Goal: Information Seeking & Learning: Learn about a topic

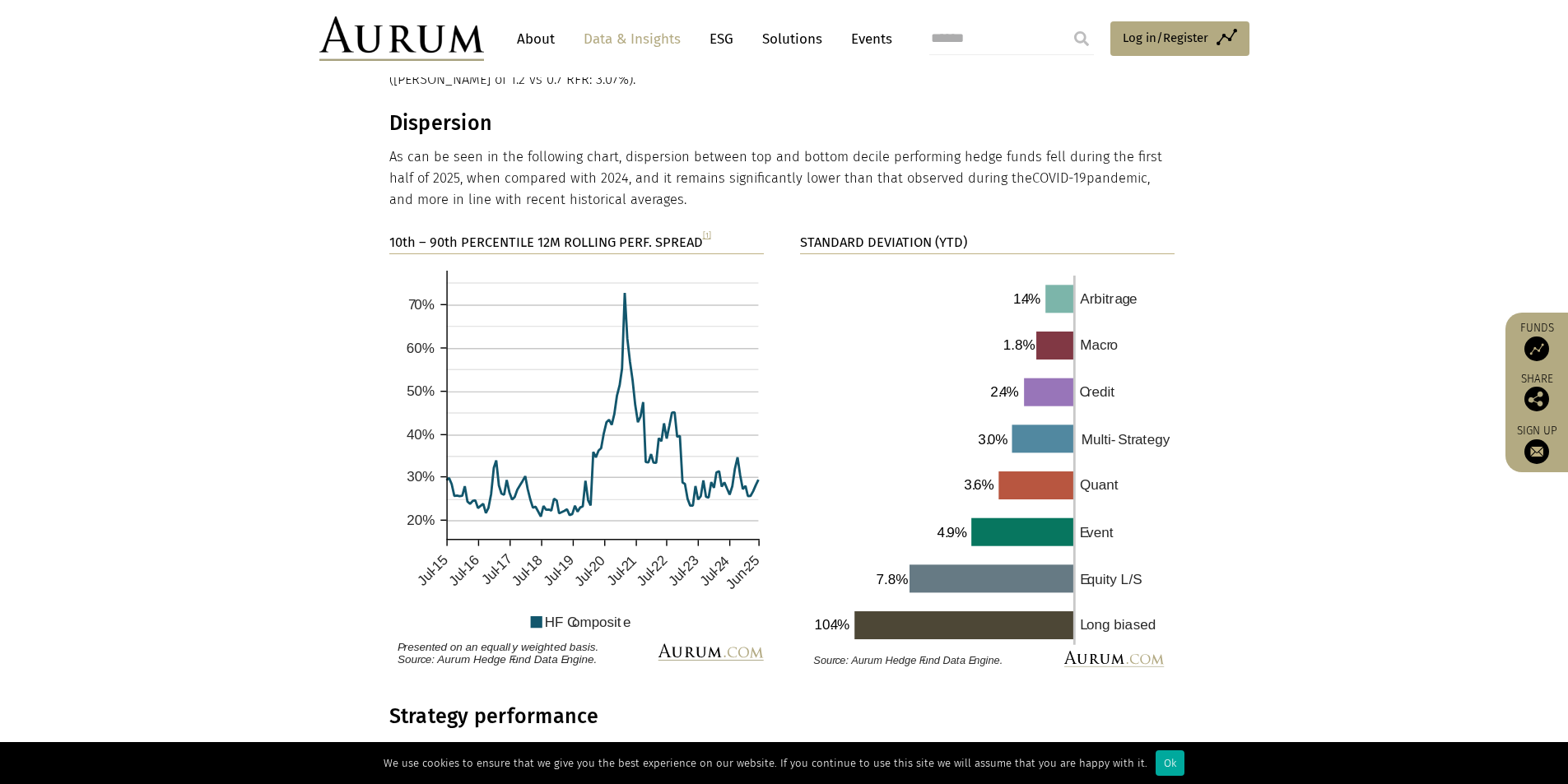
scroll to position [2535, 0]
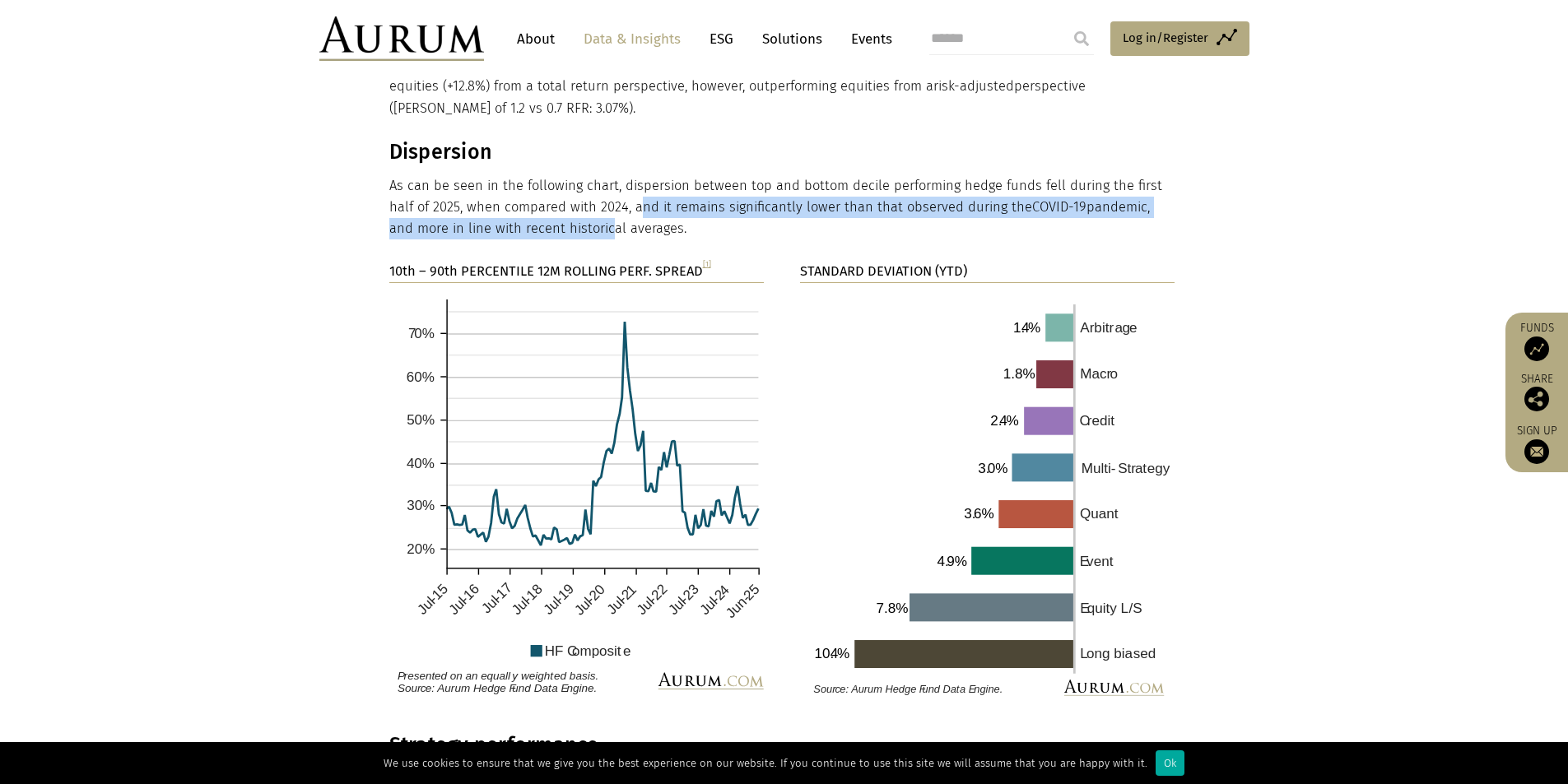
drag, startPoint x: 608, startPoint y: 155, endPoint x: 544, endPoint y: 189, distance: 72.5
click at [544, 189] on p "As can be seen in the following chart, dispersion between top and bottom decile…" at bounding box center [782, 207] width 786 height 65
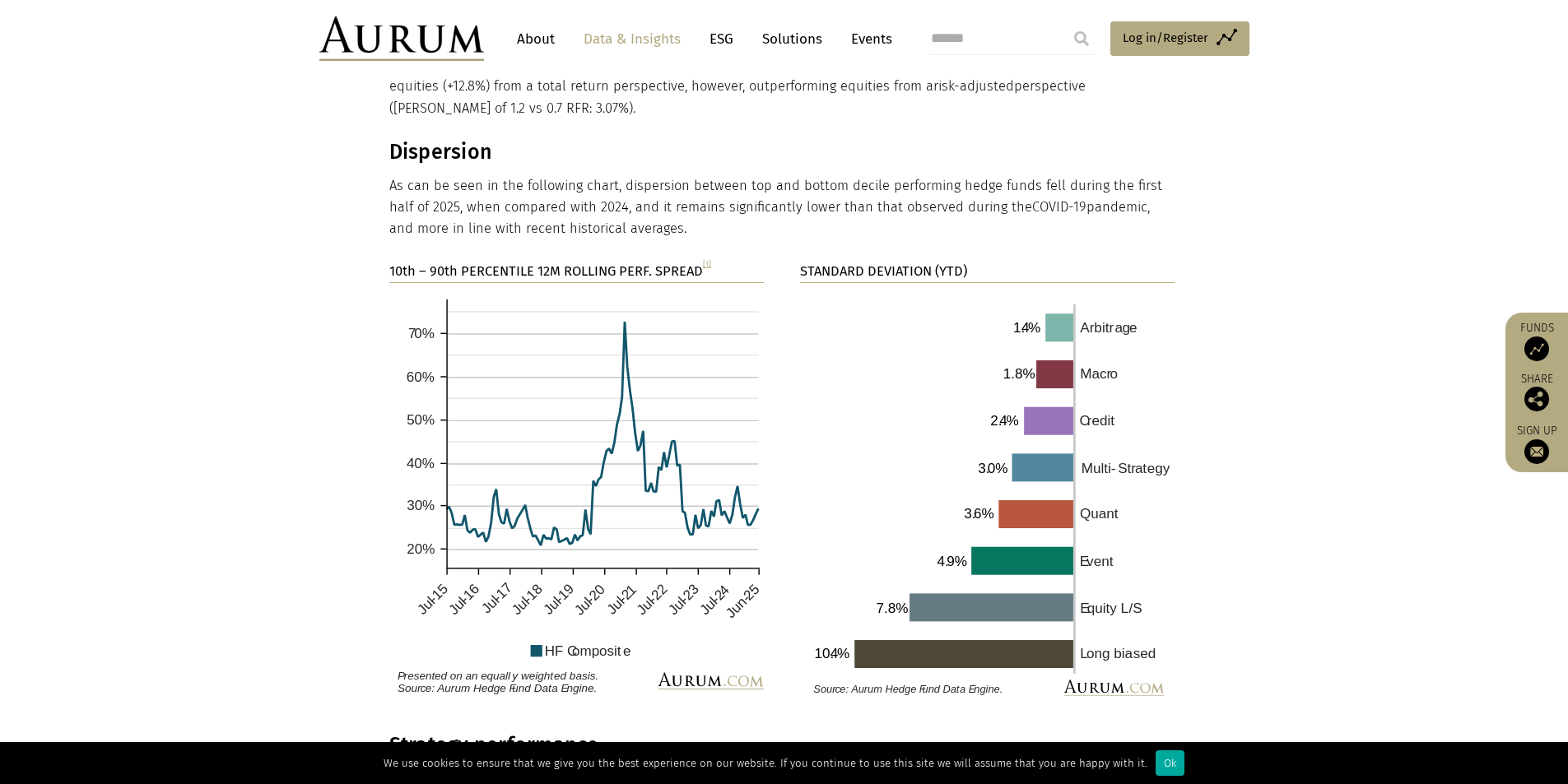
click at [545, 189] on p "As can be seen in the following chart, dispersion between top and bottom decile…" at bounding box center [782, 207] width 786 height 65
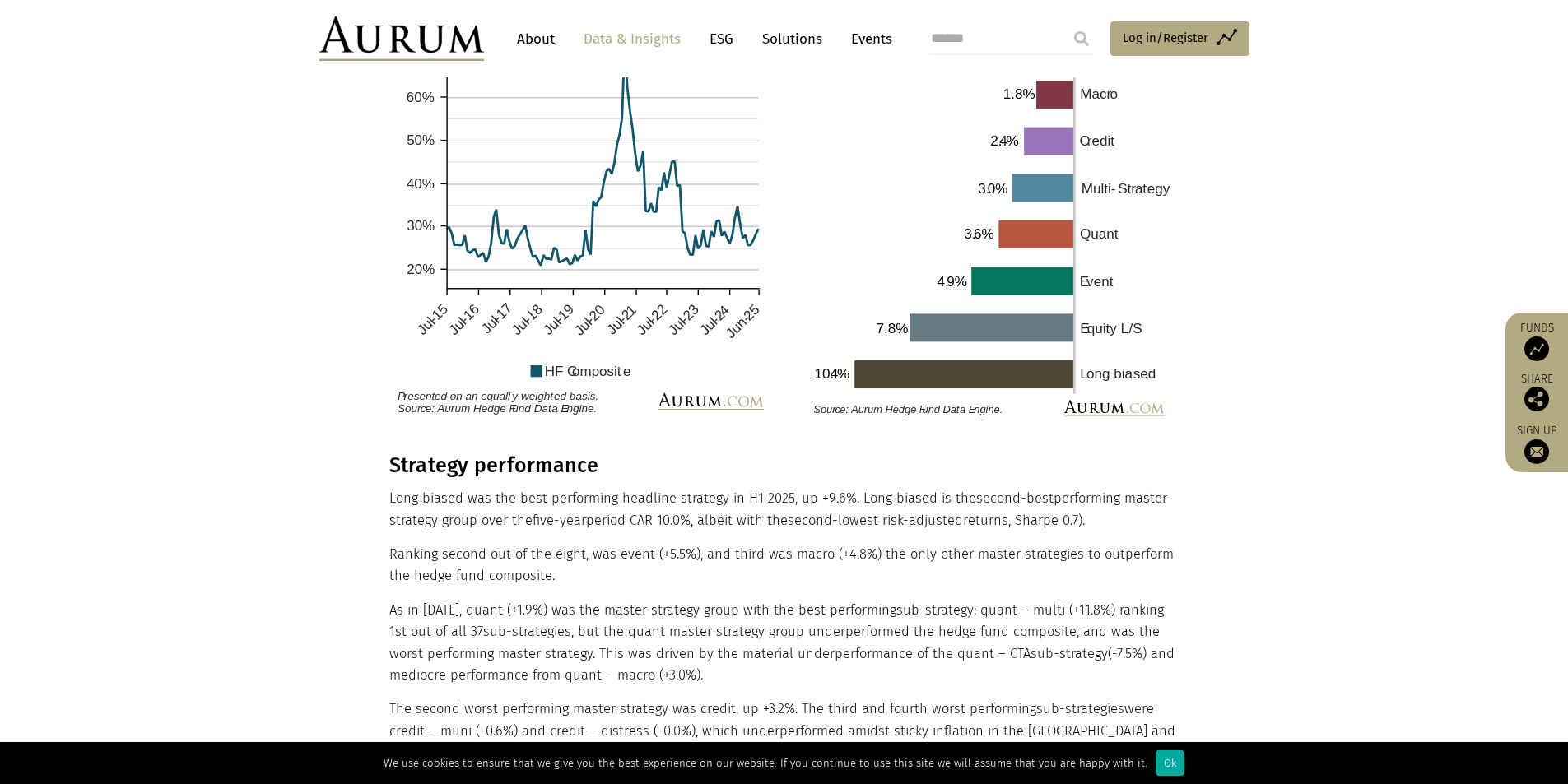
scroll to position [2865, 0]
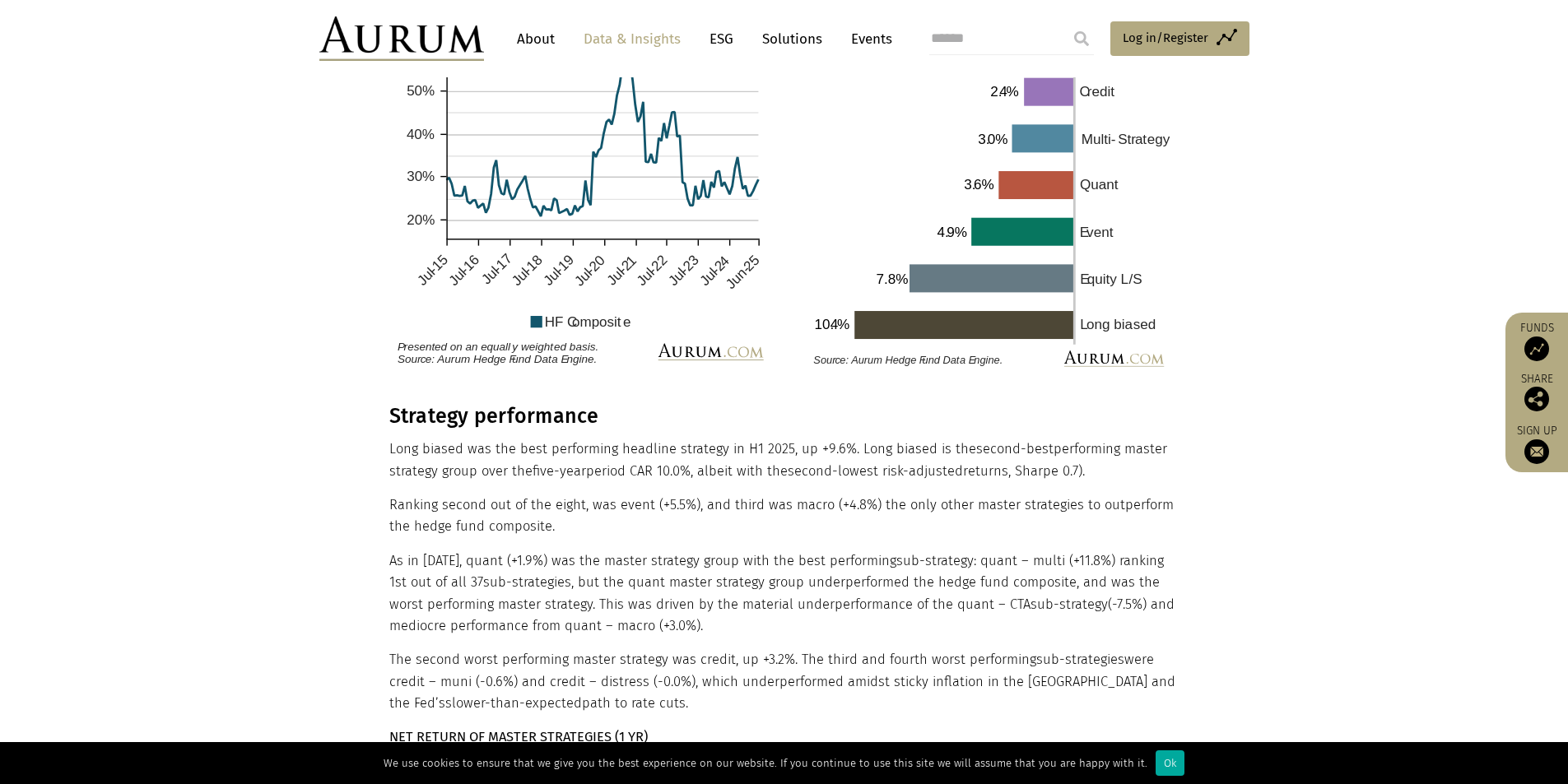
click at [639, 439] on p "Long biased was the best performing headline strategy in H1 2025, up +9.6%. Lon…" at bounding box center [782, 460] width 786 height 44
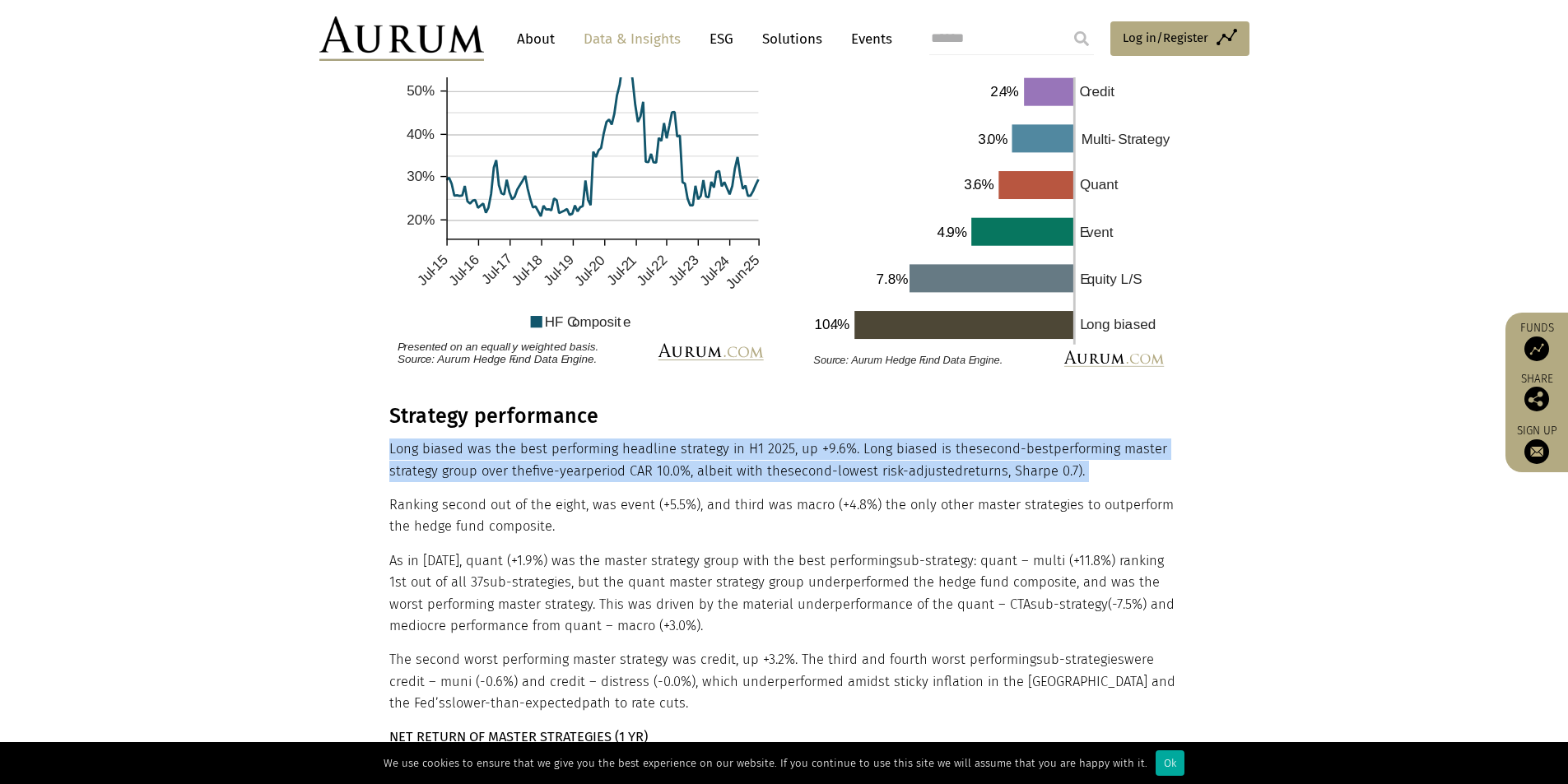
click at [639, 439] on p "Long biased was the best performing headline strategy in H1 2025, up +9.6%. Lon…" at bounding box center [782, 460] width 786 height 44
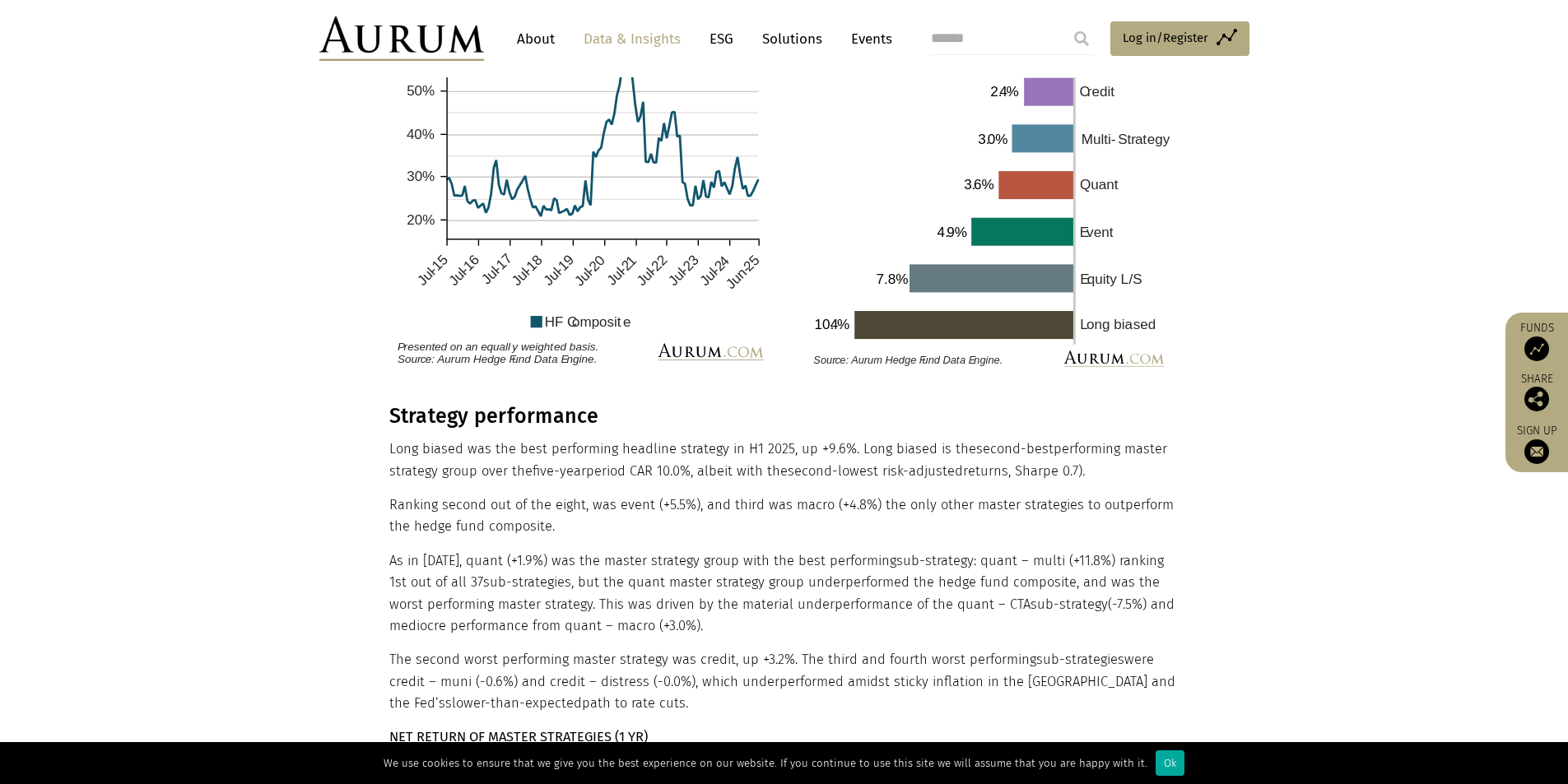
click at [703, 494] on p "Ranking second out of the eight, was event (+5.5%), and third was macro (+4.8%)…" at bounding box center [782, 516] width 786 height 44
click at [625, 494] on p "Ranking second out of the eight, was event (+5.5%), and third was macro (+4.8%)…" at bounding box center [782, 516] width 786 height 44
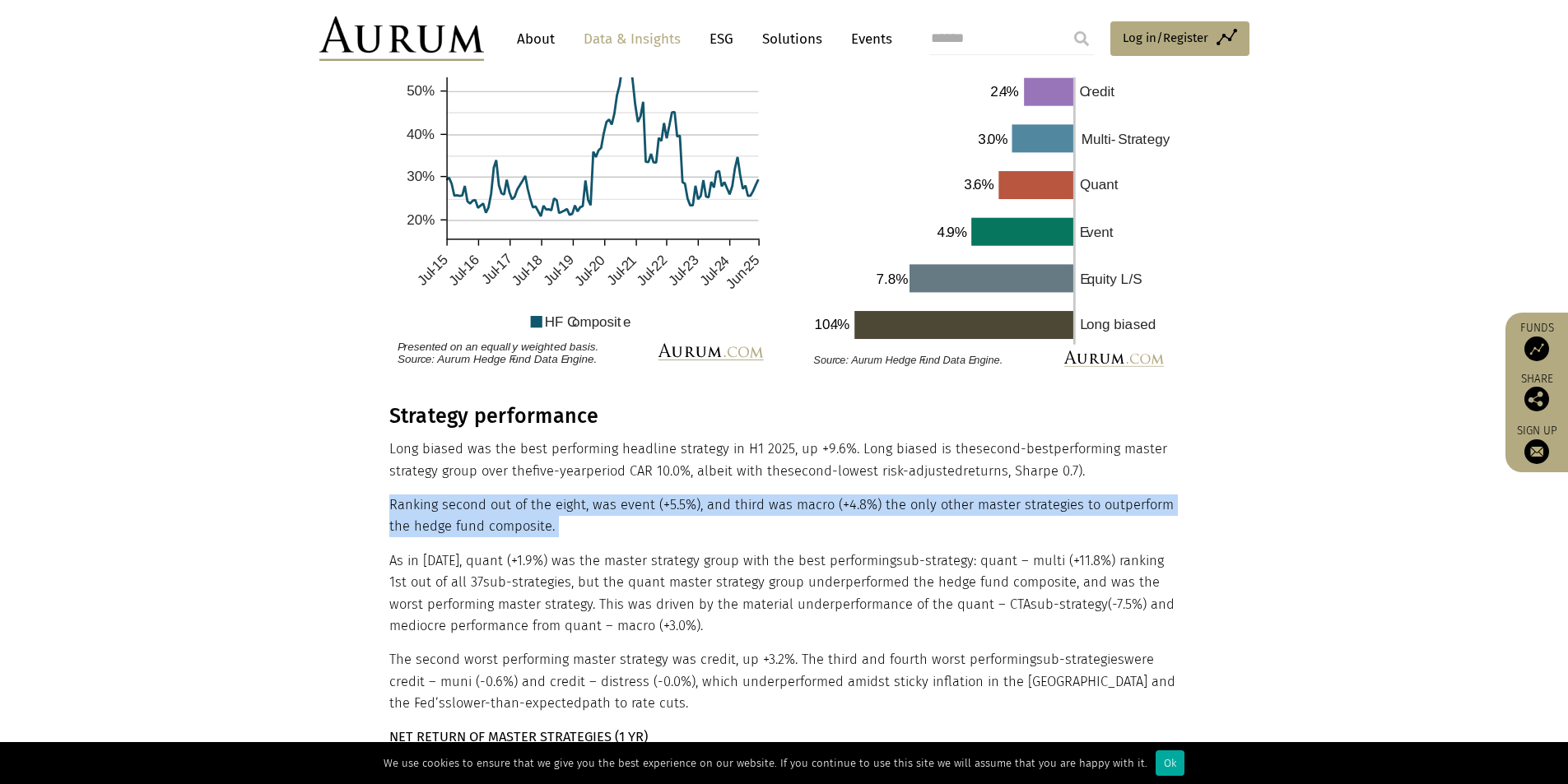
click at [625, 494] on p "Ranking second out of the eight, was event (+5.5%), and third was macro (+4.8%)…" at bounding box center [782, 516] width 786 height 44
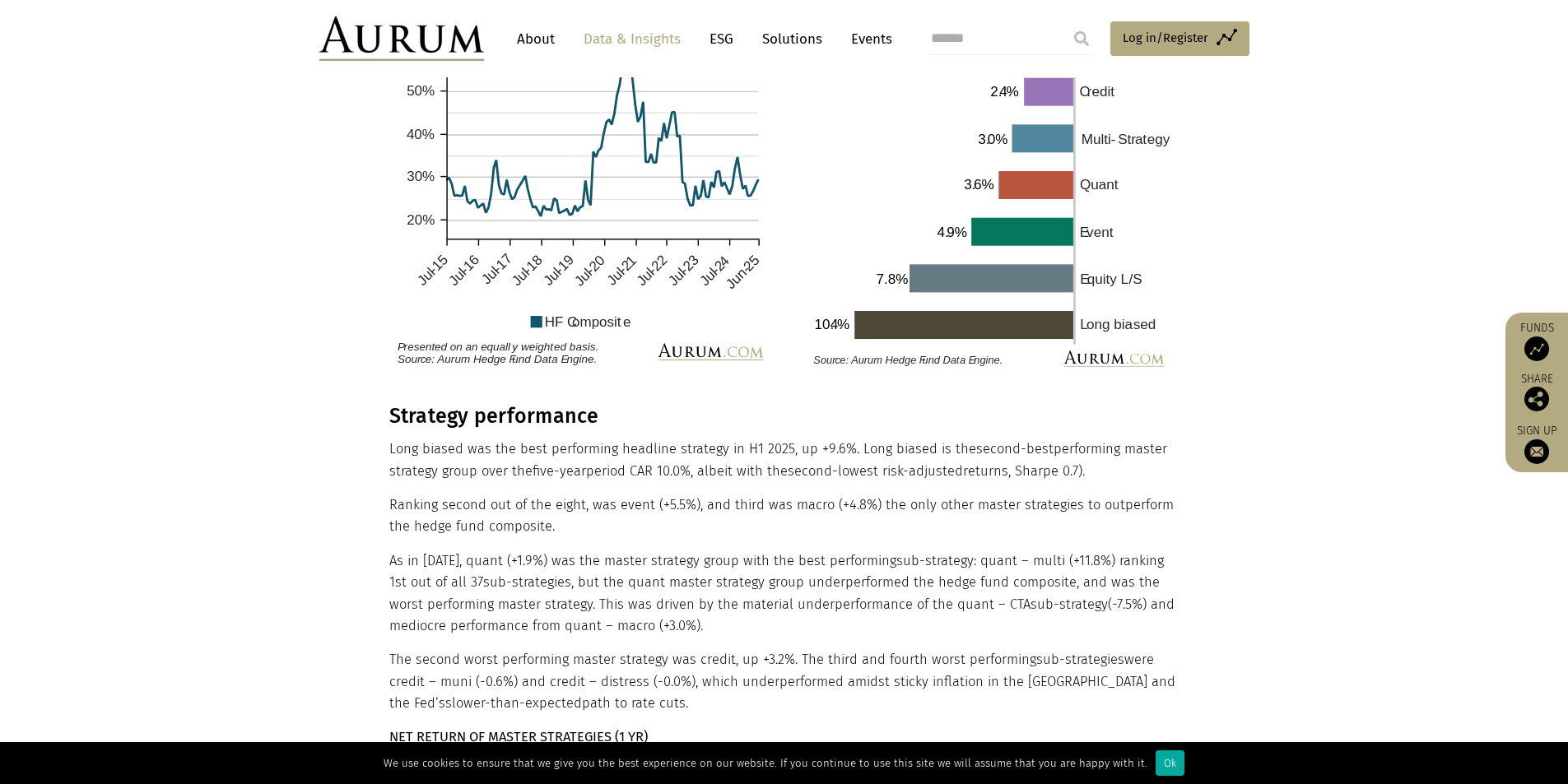
click at [695, 500] on div "Strategy performance Long biased was the best performing headline strategy in H…" at bounding box center [782, 731] width 786 height 653
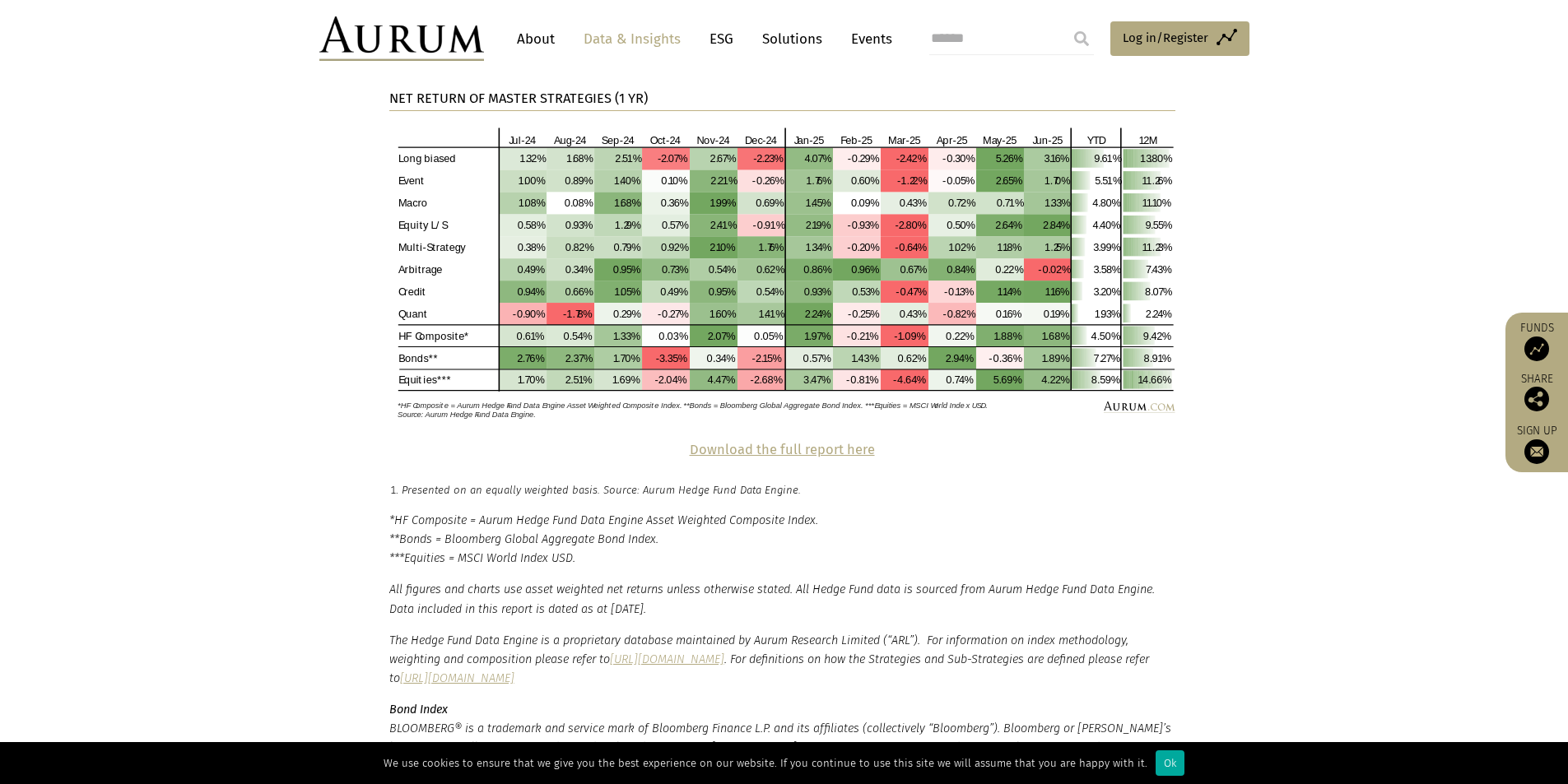
scroll to position [3770, 0]
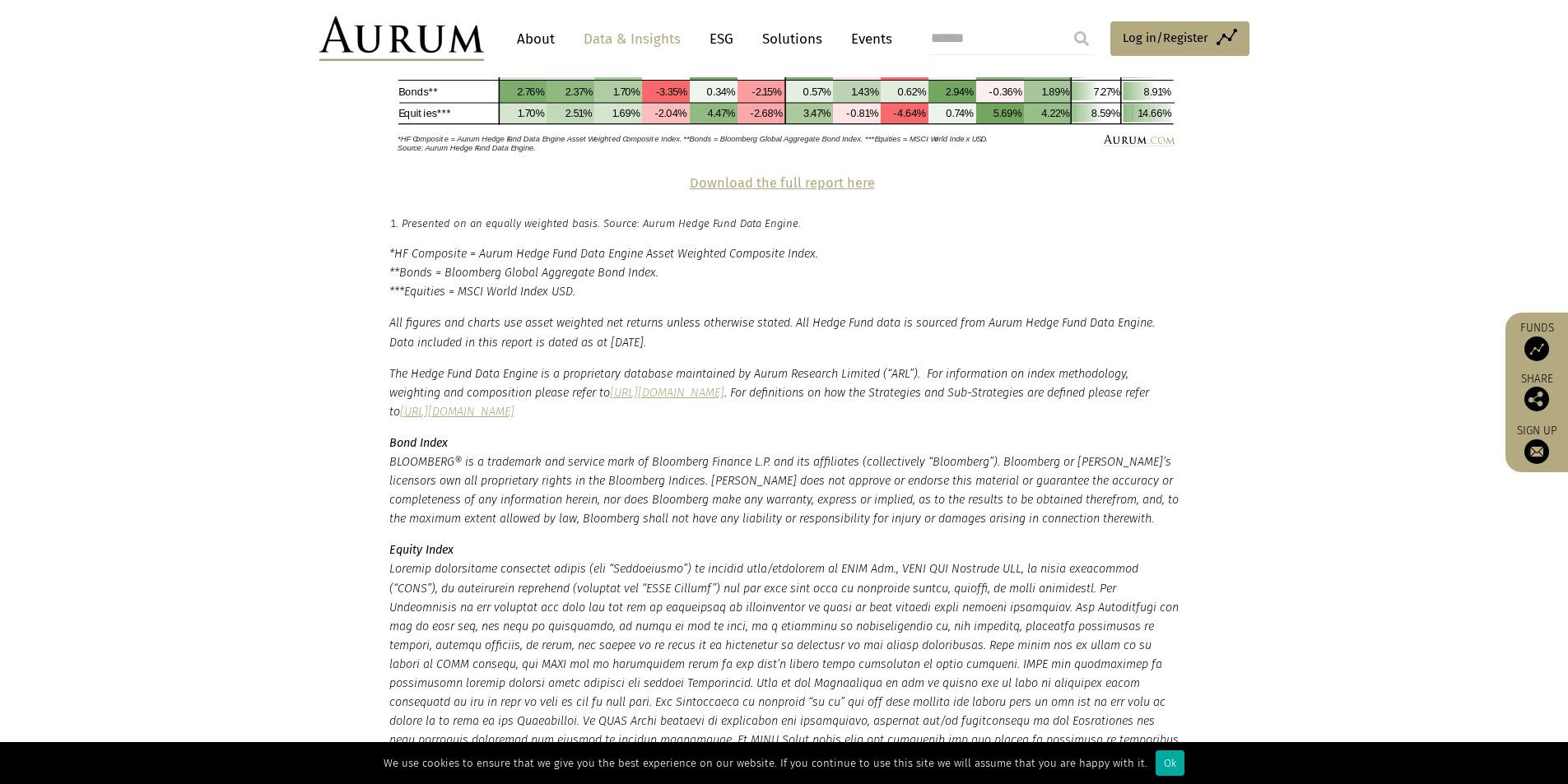
click at [543, 455] on em "BLOOMBERG® is a trademark and service mark of Bloomberg Finance L.P. and its af…" at bounding box center [784, 490] width 790 height 71
click at [542, 455] on em "BLOOMBERG® is a trademark and service mark of Bloomberg Finance L.P. and its af…" at bounding box center [784, 490] width 790 height 71
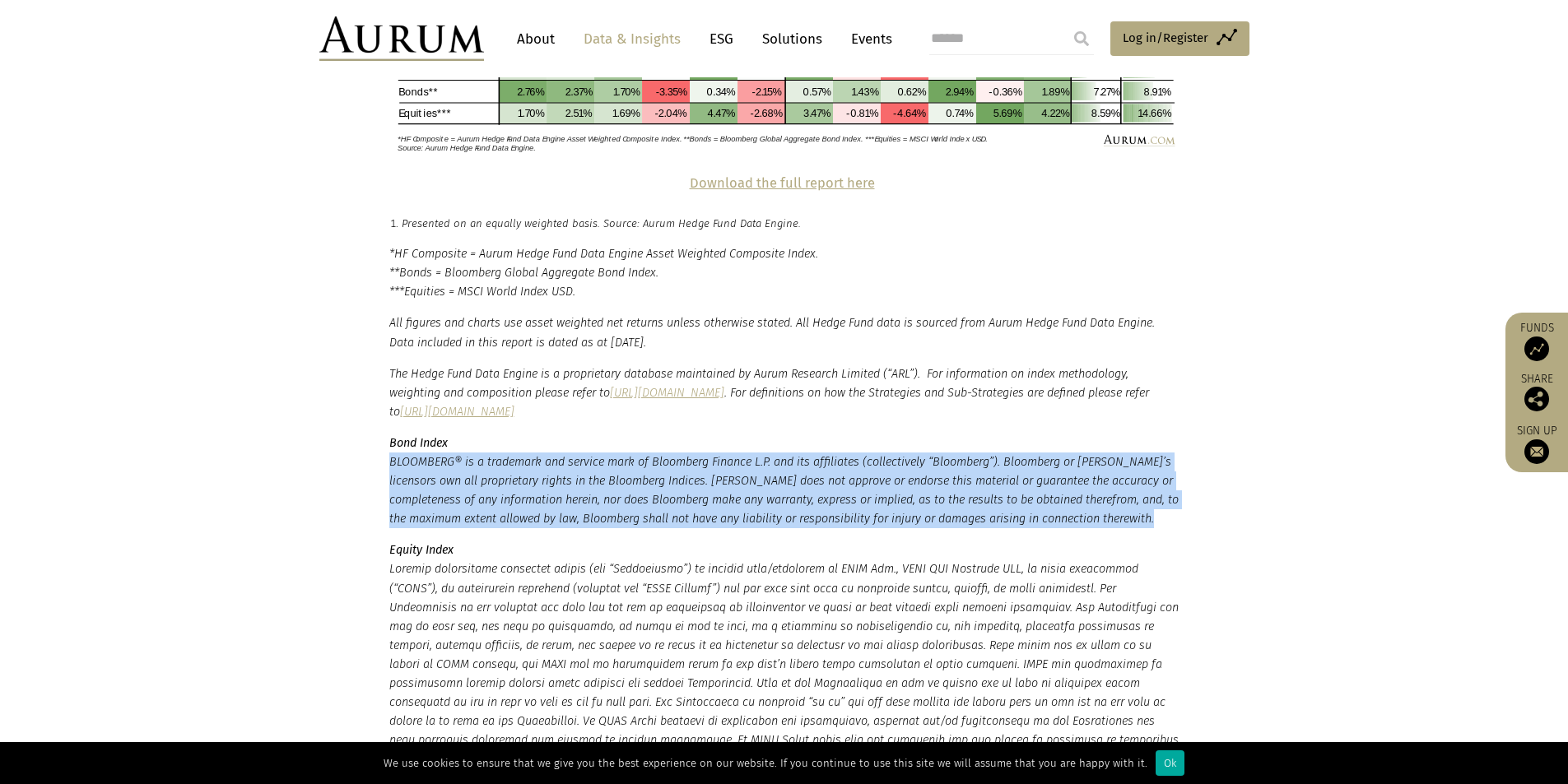
click at [542, 455] on em "BLOOMBERG® is a trademark and service mark of Bloomberg Finance L.P. and its af…" at bounding box center [784, 490] width 790 height 71
click at [635, 471] on em "BLOOMBERG® is a trademark and service mark of Bloomberg Finance L.P. and its af…" at bounding box center [784, 490] width 790 height 71
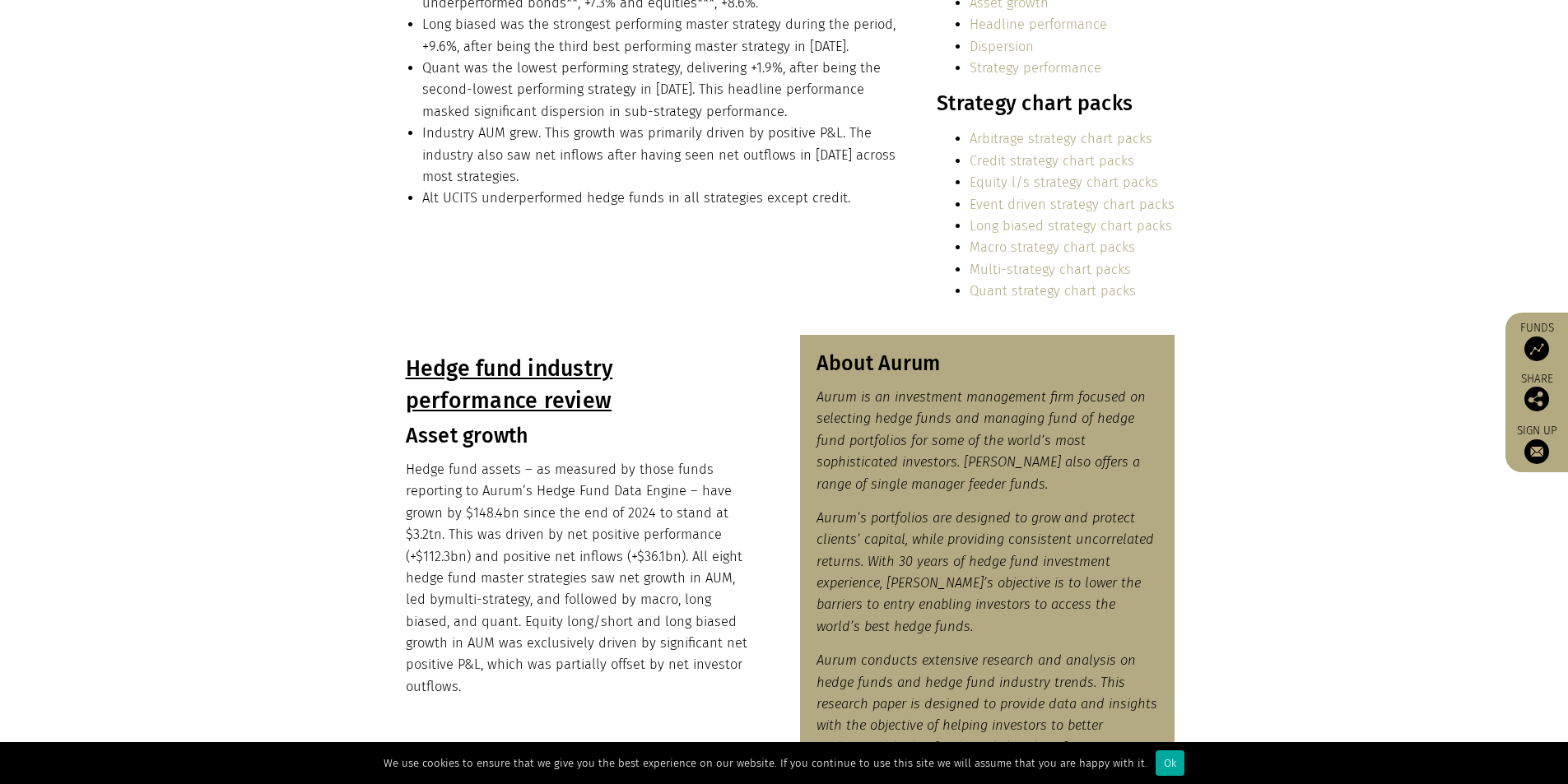
scroll to position [658, 0]
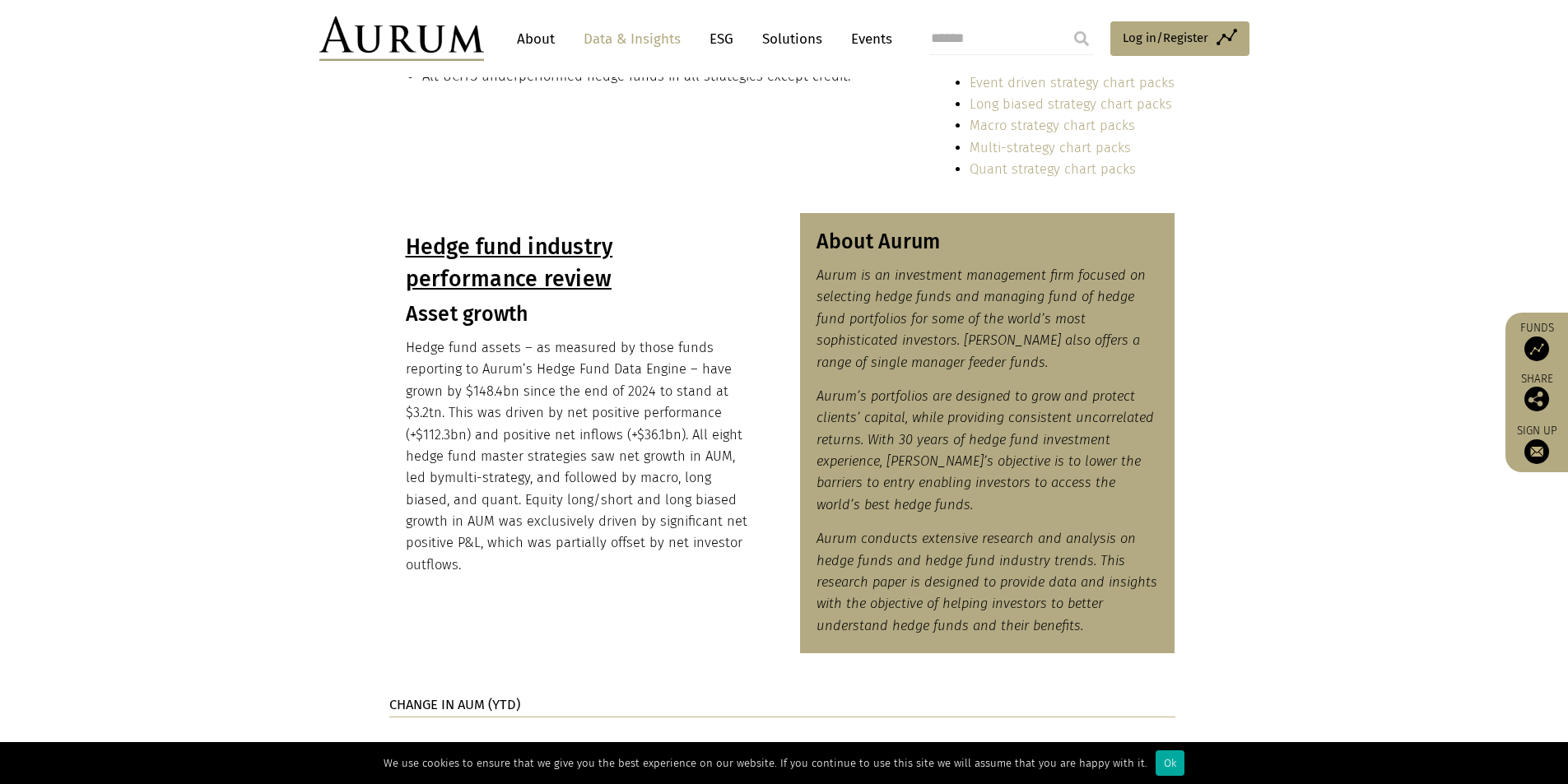
click at [555, 391] on p "Hedge fund assets – as measured by those funds reporting to Aurum’s Hedge Fund …" at bounding box center [577, 456] width 342 height 238
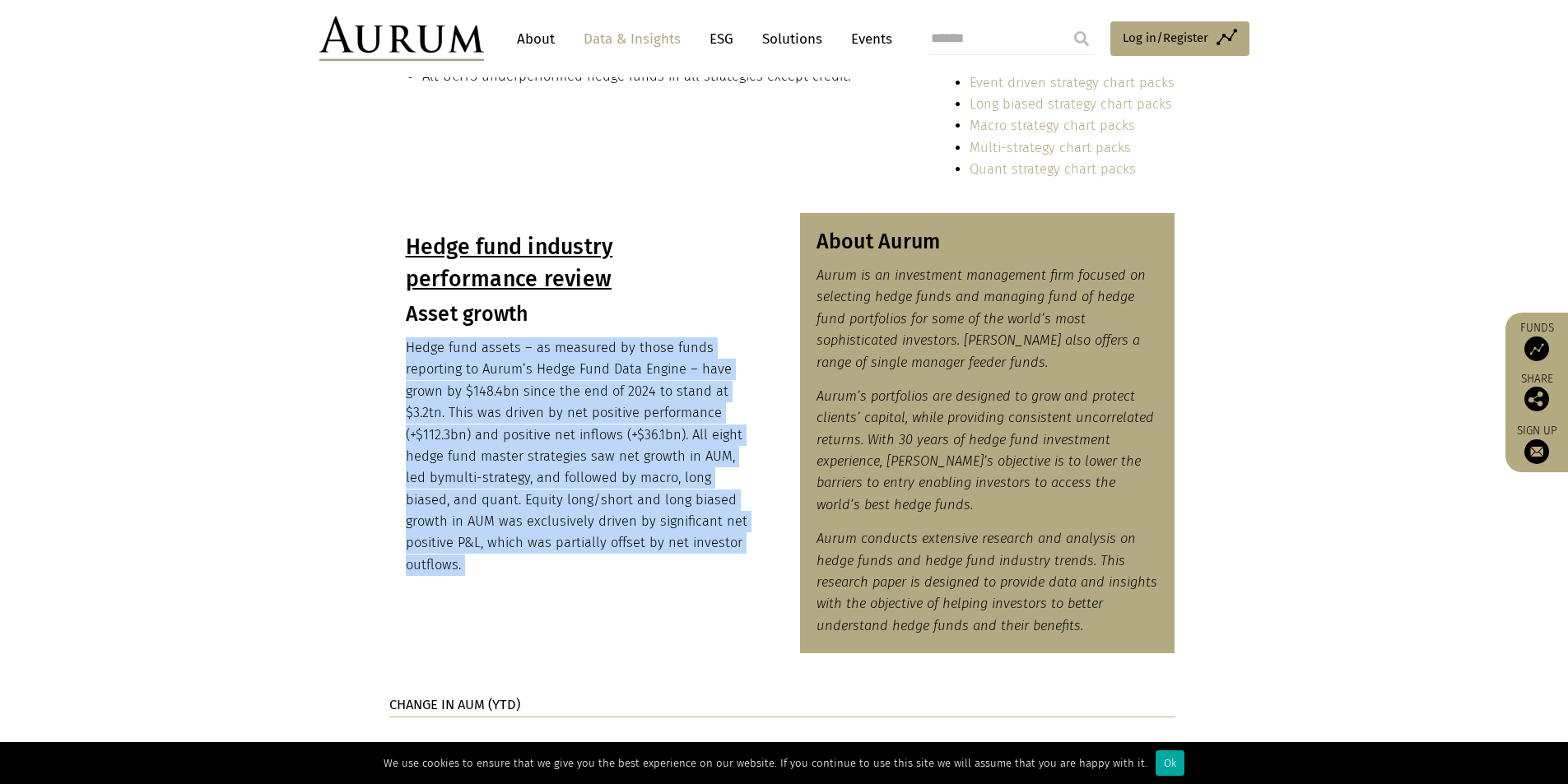
click at [555, 391] on p "Hedge fund assets – as measured by those funds reporting to Aurum’s Hedge Fund …" at bounding box center [577, 456] width 342 height 238
click at [653, 467] on p "Hedge fund assets – as measured by those funds reporting to Aurum’s Hedge Fund …" at bounding box center [577, 456] width 342 height 238
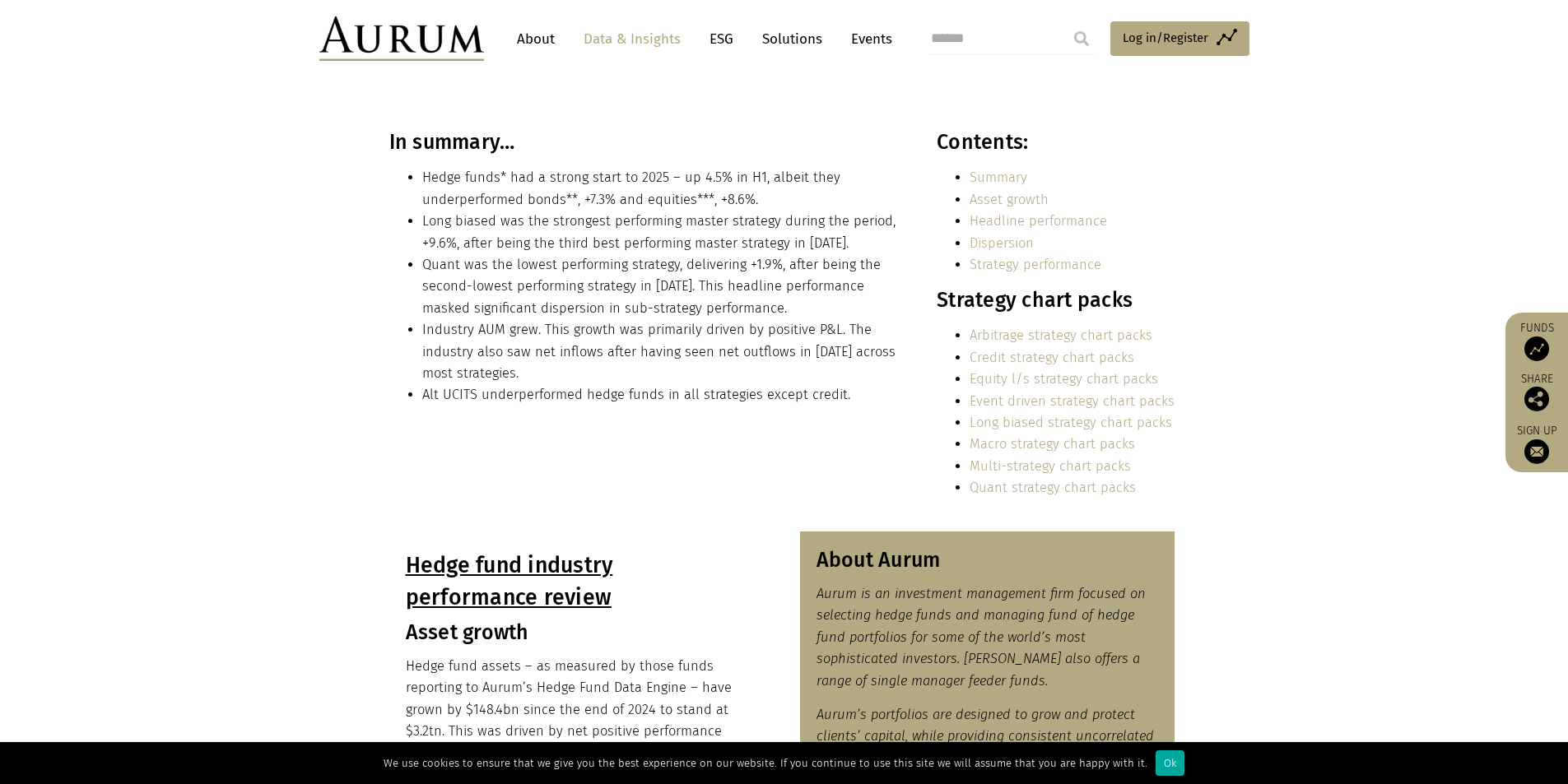
scroll to position [165, 0]
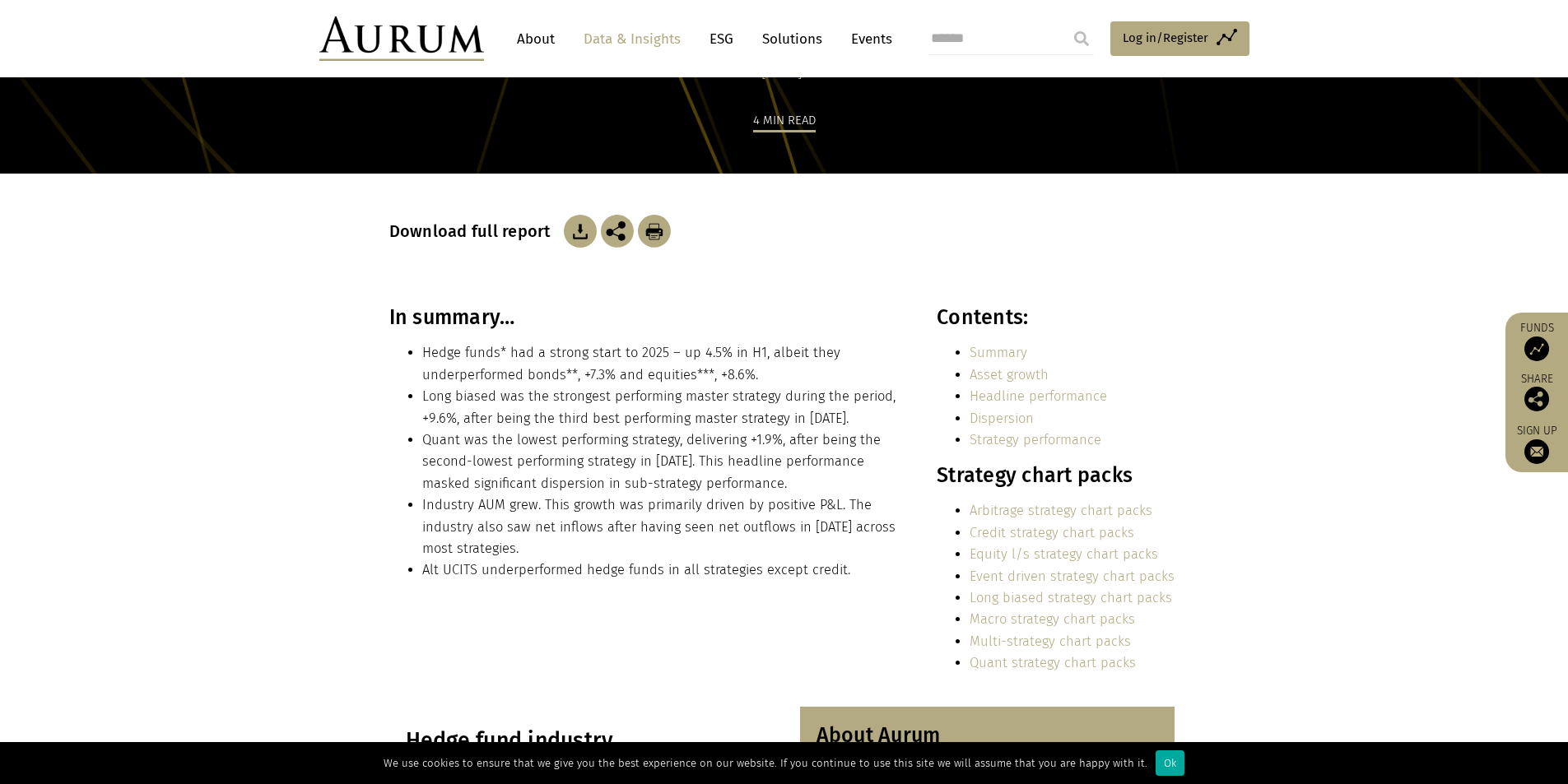
click at [655, 457] on li "Quant was the lowest performing strategy, delivering +1.9%, after being the sec…" at bounding box center [662, 461] width 479 height 65
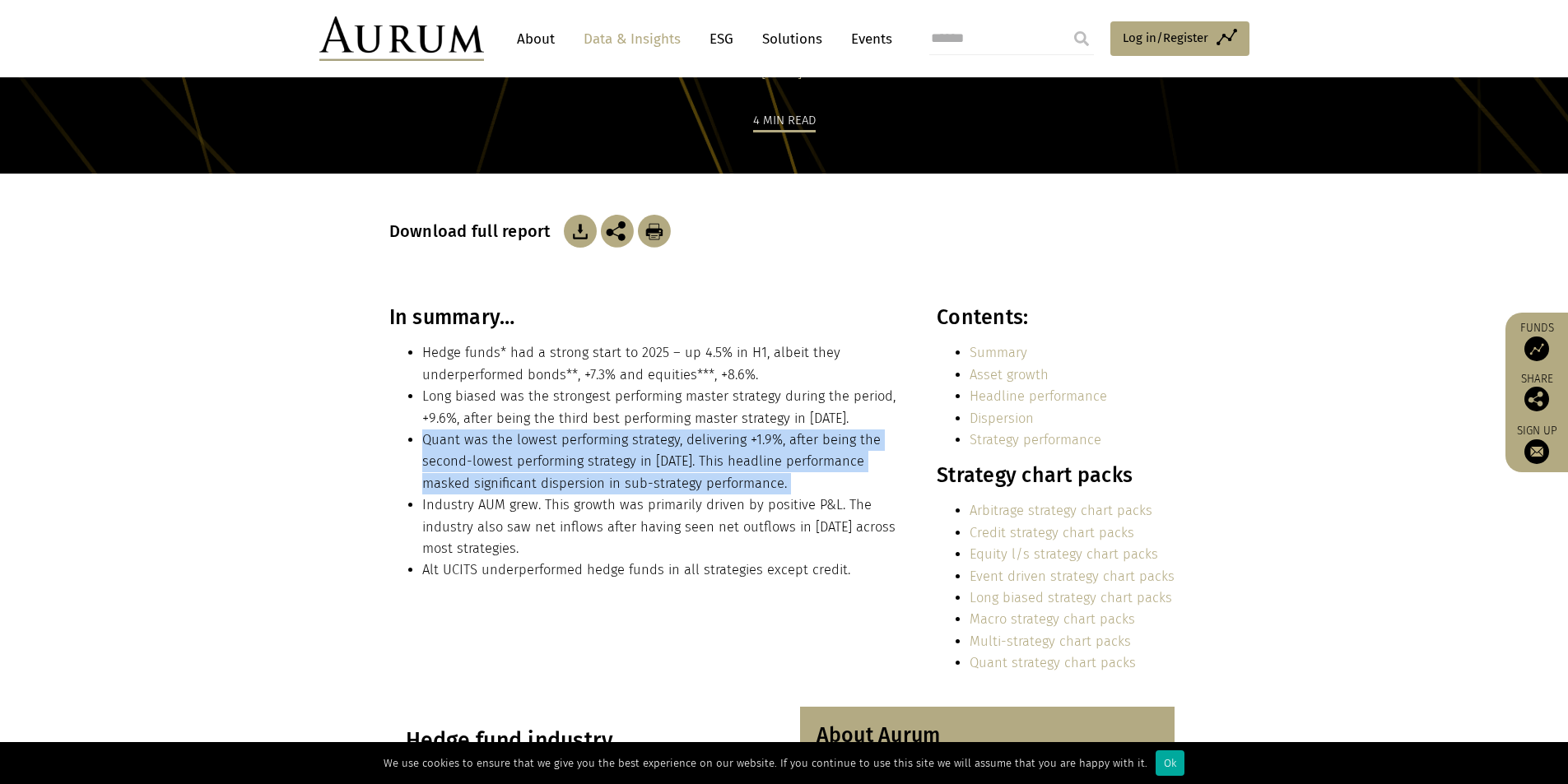
click at [655, 457] on li "Quant was the lowest performing strategy, delivering +1.9%, after being the sec…" at bounding box center [662, 461] width 479 height 65
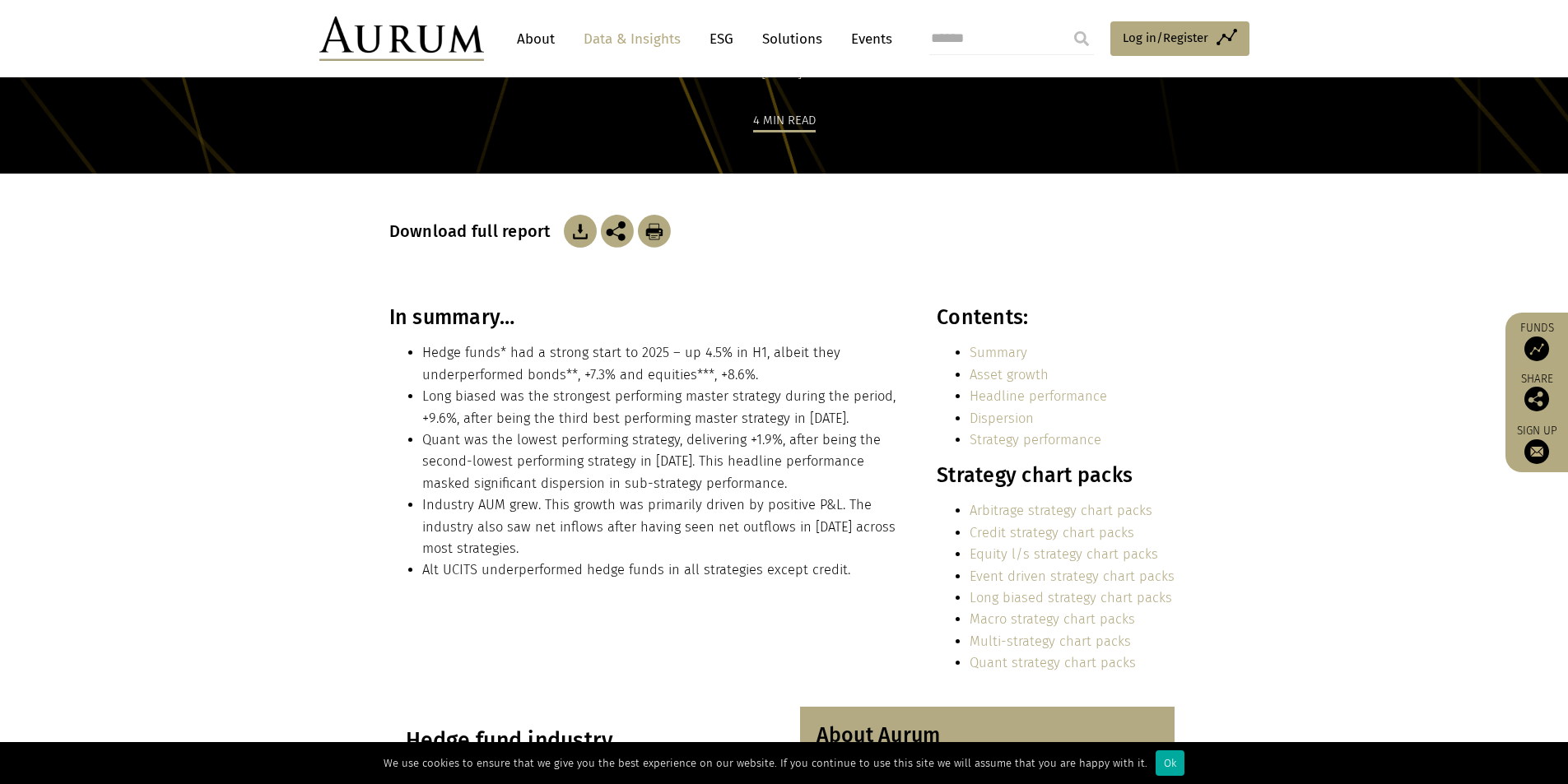
click at [732, 507] on li "Industry AUM grew. This growth was primarily driven by positive P&L. The indust…" at bounding box center [662, 526] width 479 height 65
click at [649, 367] on li "Hedge funds* had a strong start to 2025 – up 4.5% in H1, albeit they underperfo…" at bounding box center [662, 363] width 479 height 44
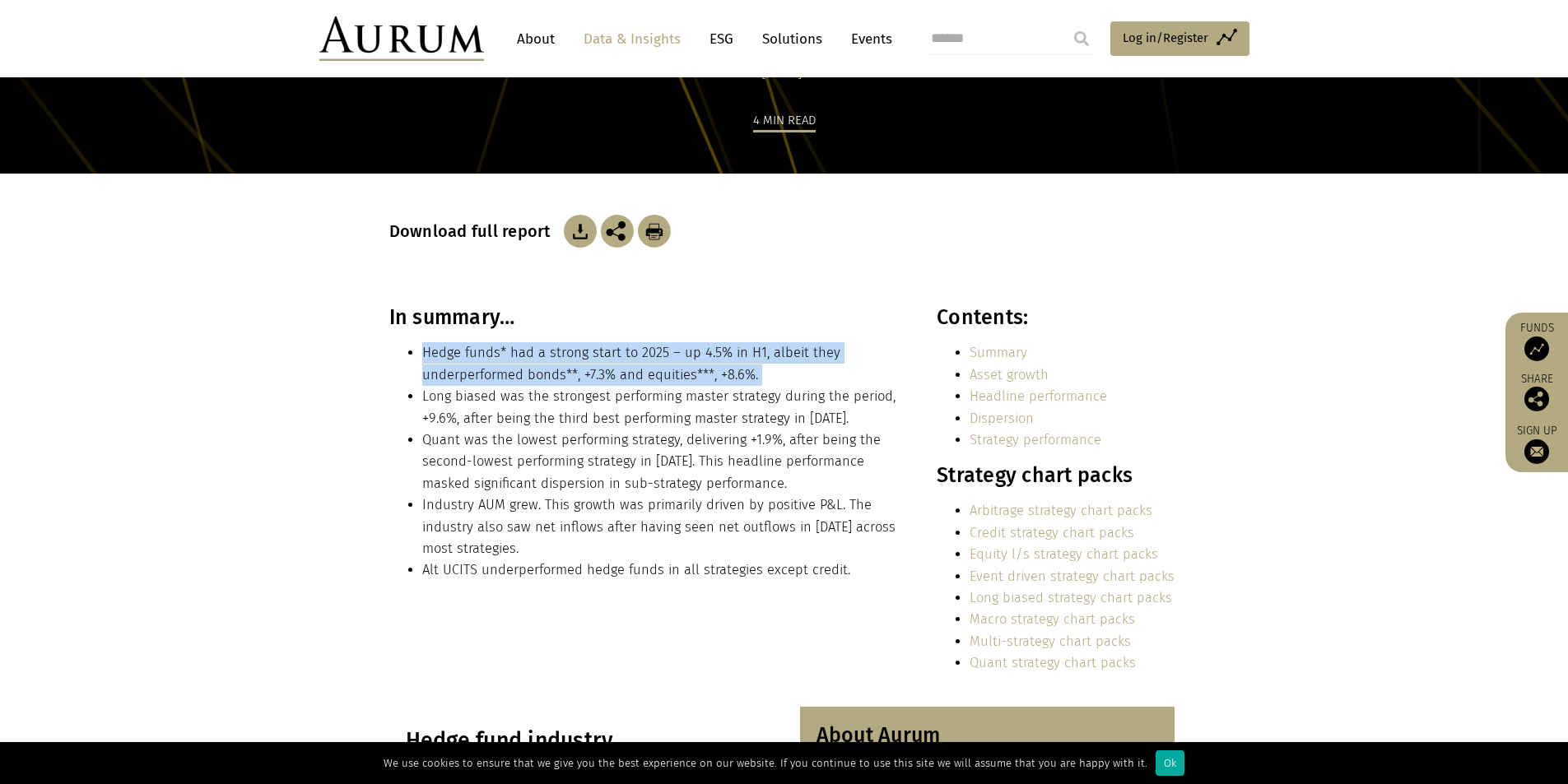
drag, startPoint x: 649, startPoint y: 367, endPoint x: 688, endPoint y: 400, distance: 51.1
click at [649, 365] on li "Hedge funds* had a strong start to 2025 – up 4.5% in H1, albeit they underperfo…" at bounding box center [662, 363] width 479 height 44
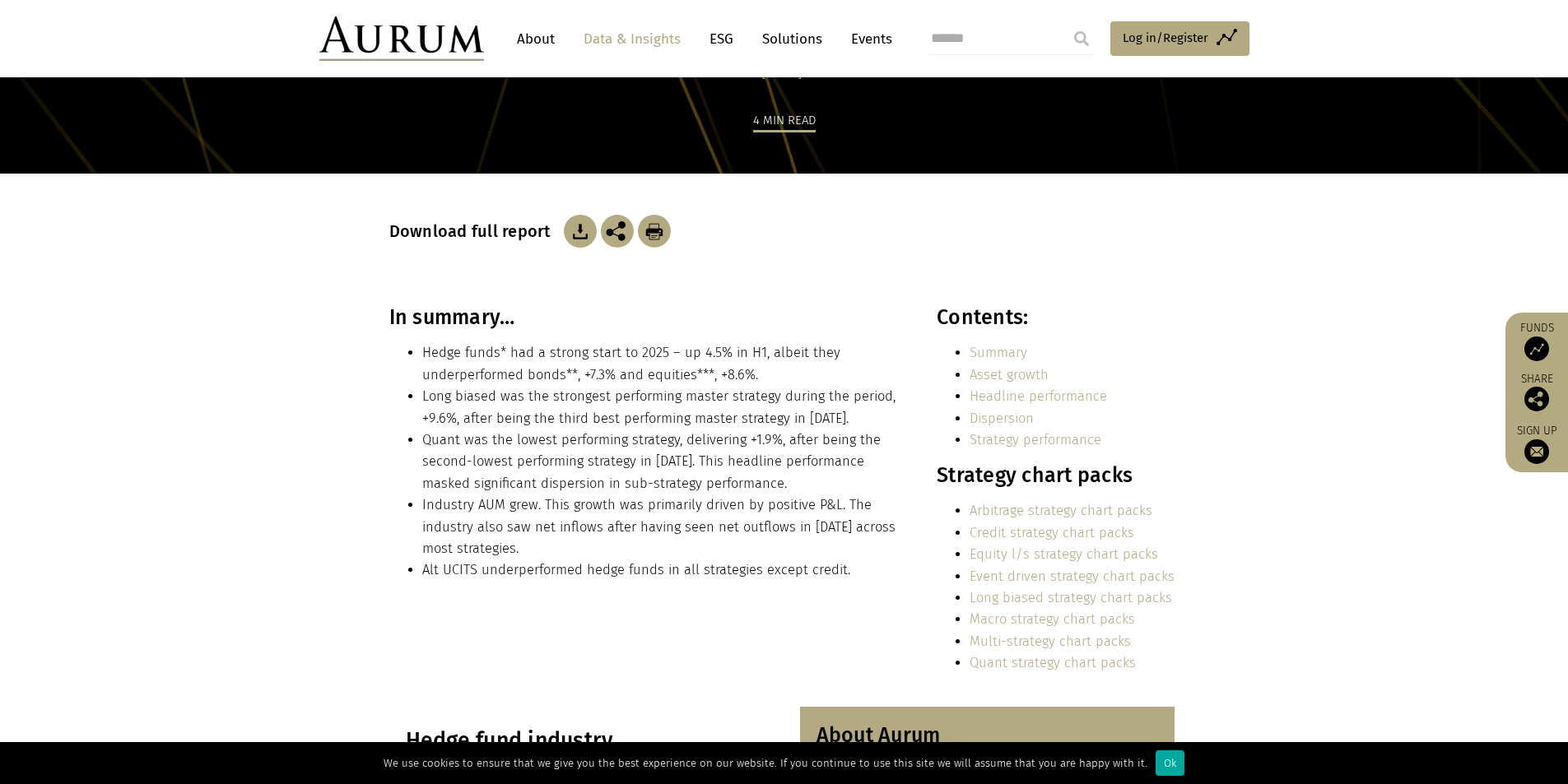
click at [690, 401] on li "Long biased was the strongest performing master strategy during the period, +9.…" at bounding box center [662, 407] width 479 height 44
click at [533, 373] on li "Hedge funds* had a strong start to 2025 – up 4.5% in H1, albeit they underperfo…" at bounding box center [662, 363] width 479 height 44
drag, startPoint x: 533, startPoint y: 373, endPoint x: 526, endPoint y: 388, distance: 16.6
click at [526, 388] on ul "Hedge funds* had a strong start to 2025 – up 4.5% in H1, albeit they underperfo…" at bounding box center [645, 461] width 512 height 238
click at [526, 388] on li "Long biased was the strongest performing master strategy during the period, +9.…" at bounding box center [662, 407] width 479 height 44
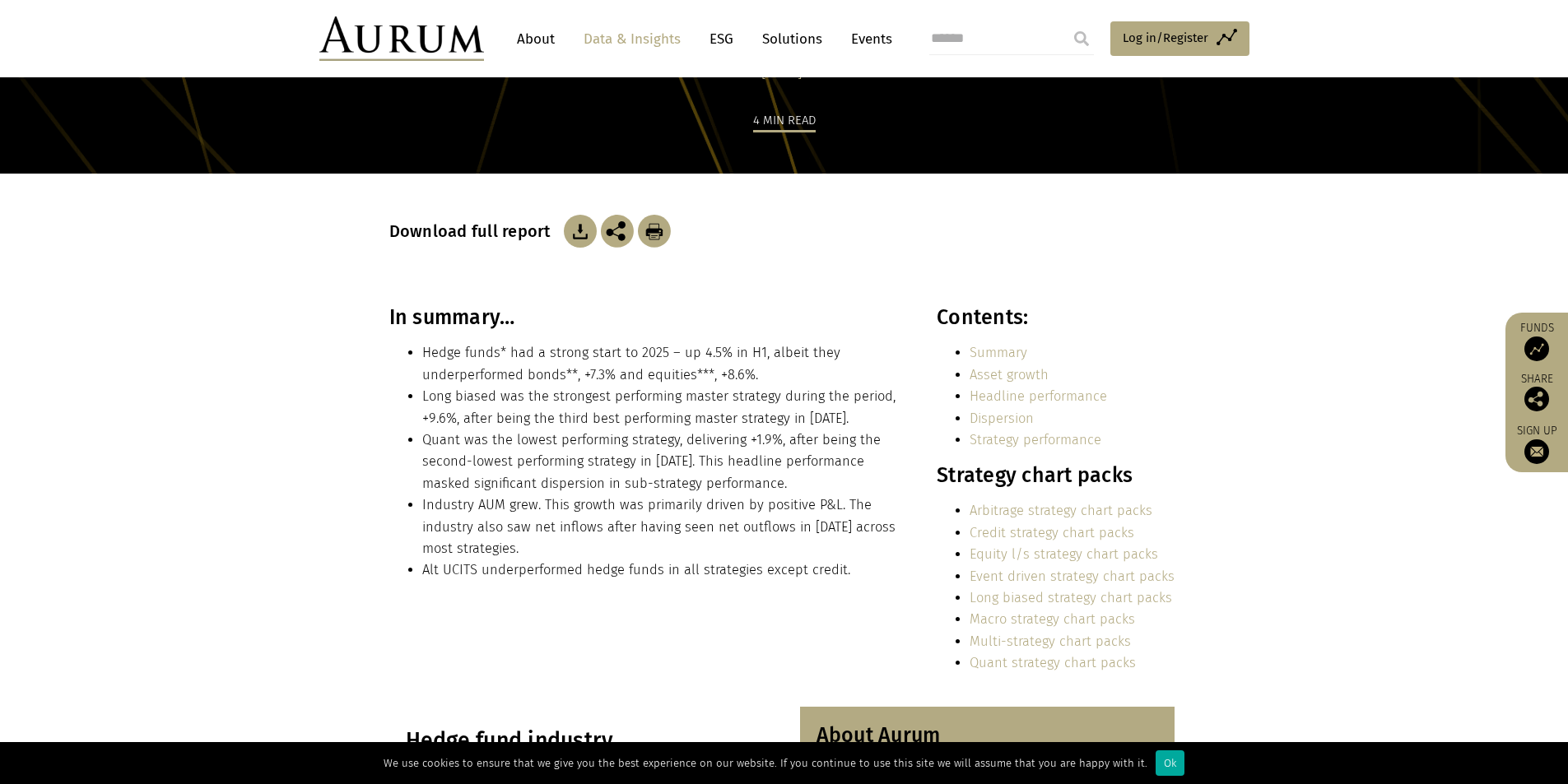
click at [522, 390] on li "Long biased was the strongest performing master strategy during the period, +9.…" at bounding box center [662, 407] width 479 height 44
click at [536, 404] on li "Long biased was the strongest performing master strategy during the period, +9.…" at bounding box center [662, 407] width 479 height 44
click at [548, 364] on li "Hedge funds* had a strong start to 2025 – up 4.5% in H1, albeit they underperfo…" at bounding box center [662, 363] width 479 height 44
click at [547, 364] on li "Hedge funds* had a strong start to 2025 – up 4.5% in H1, albeit they underperfo…" at bounding box center [662, 363] width 479 height 44
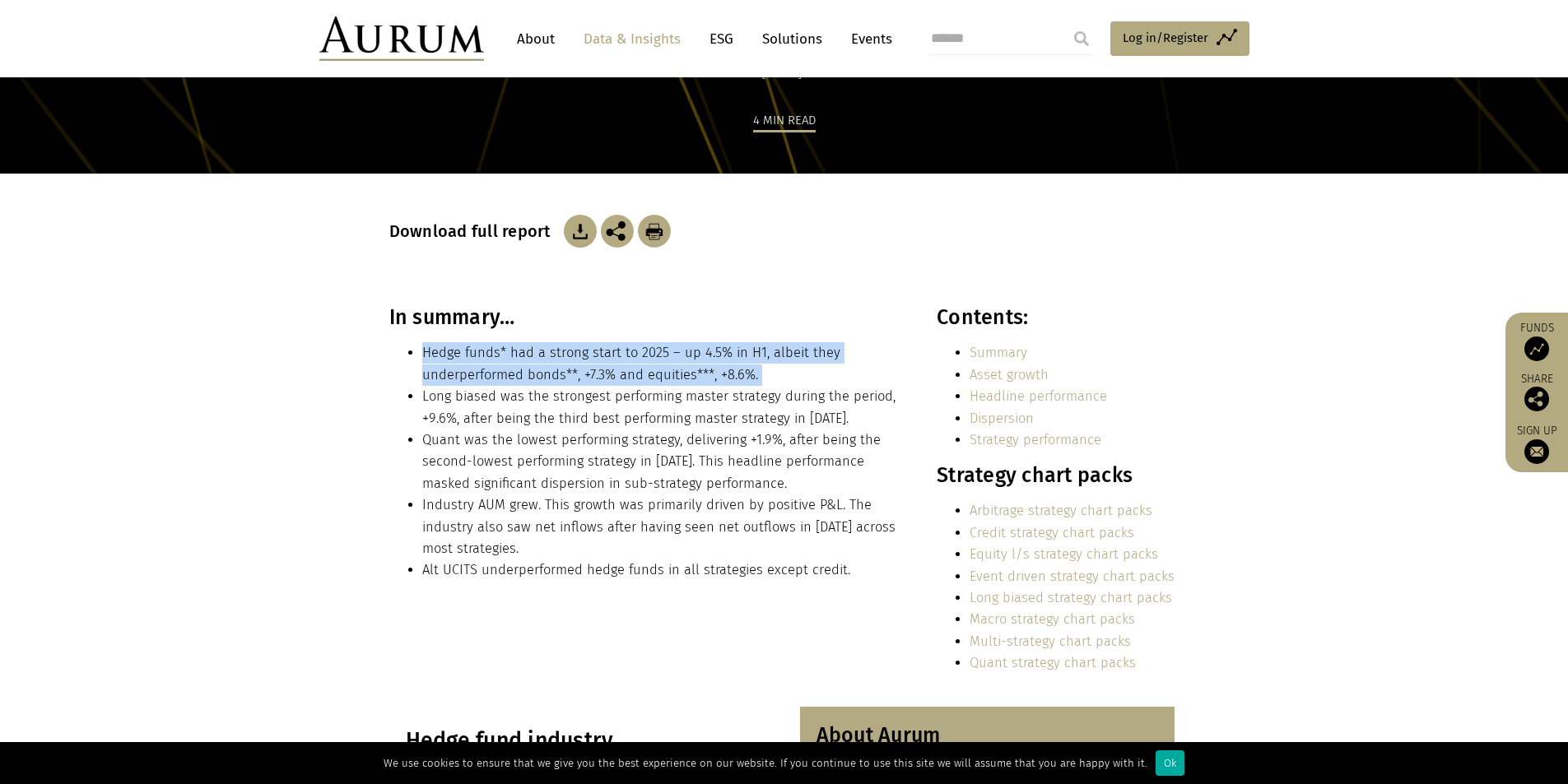
click at [547, 364] on li "Hedge funds* had a strong start to 2025 – up 4.5% in H1, albeit they underperfo…" at bounding box center [662, 363] width 479 height 44
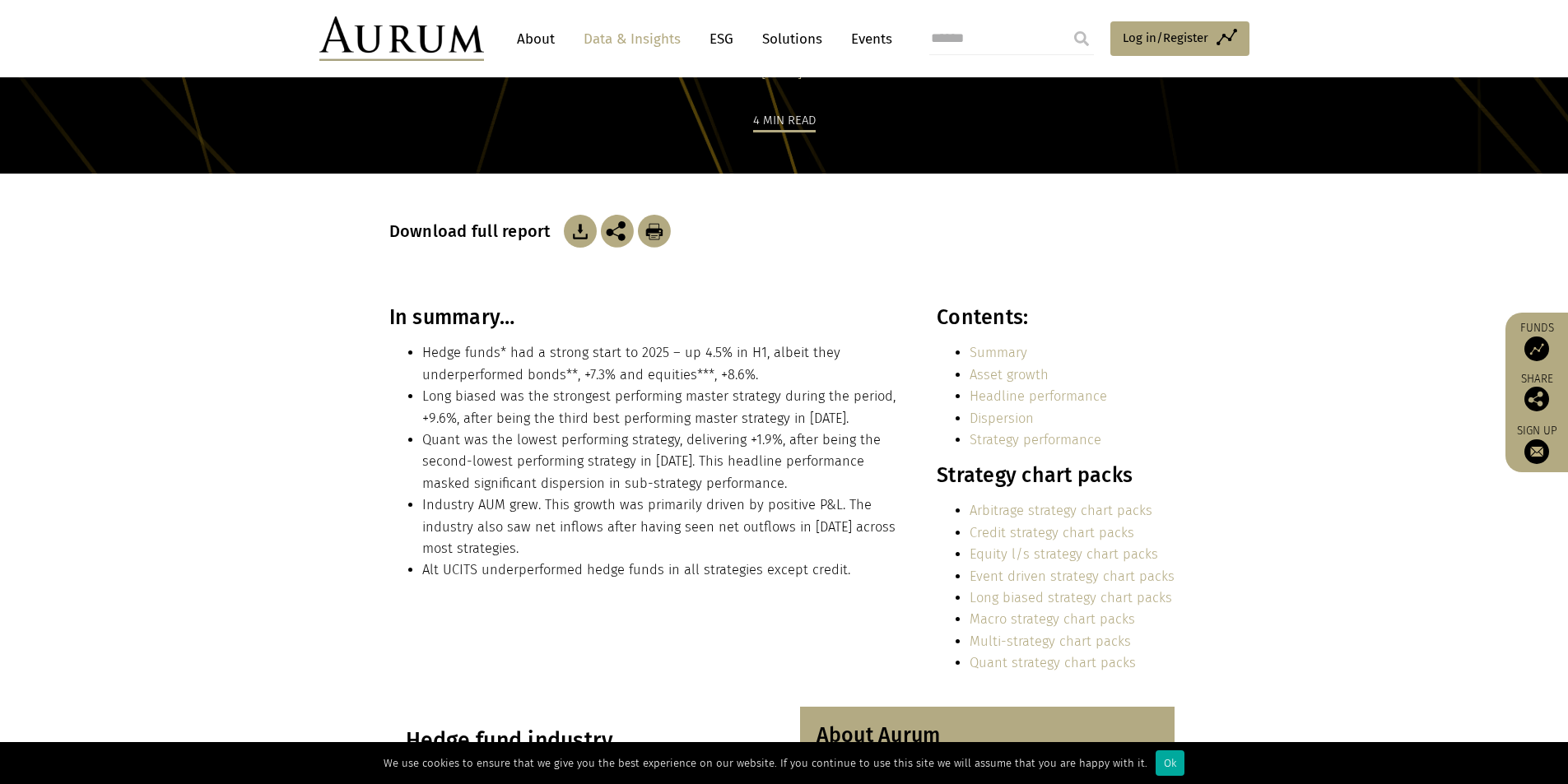
click at [542, 460] on li "Quant was the lowest performing strategy, delivering +1.9%, after being the sec…" at bounding box center [662, 461] width 479 height 65
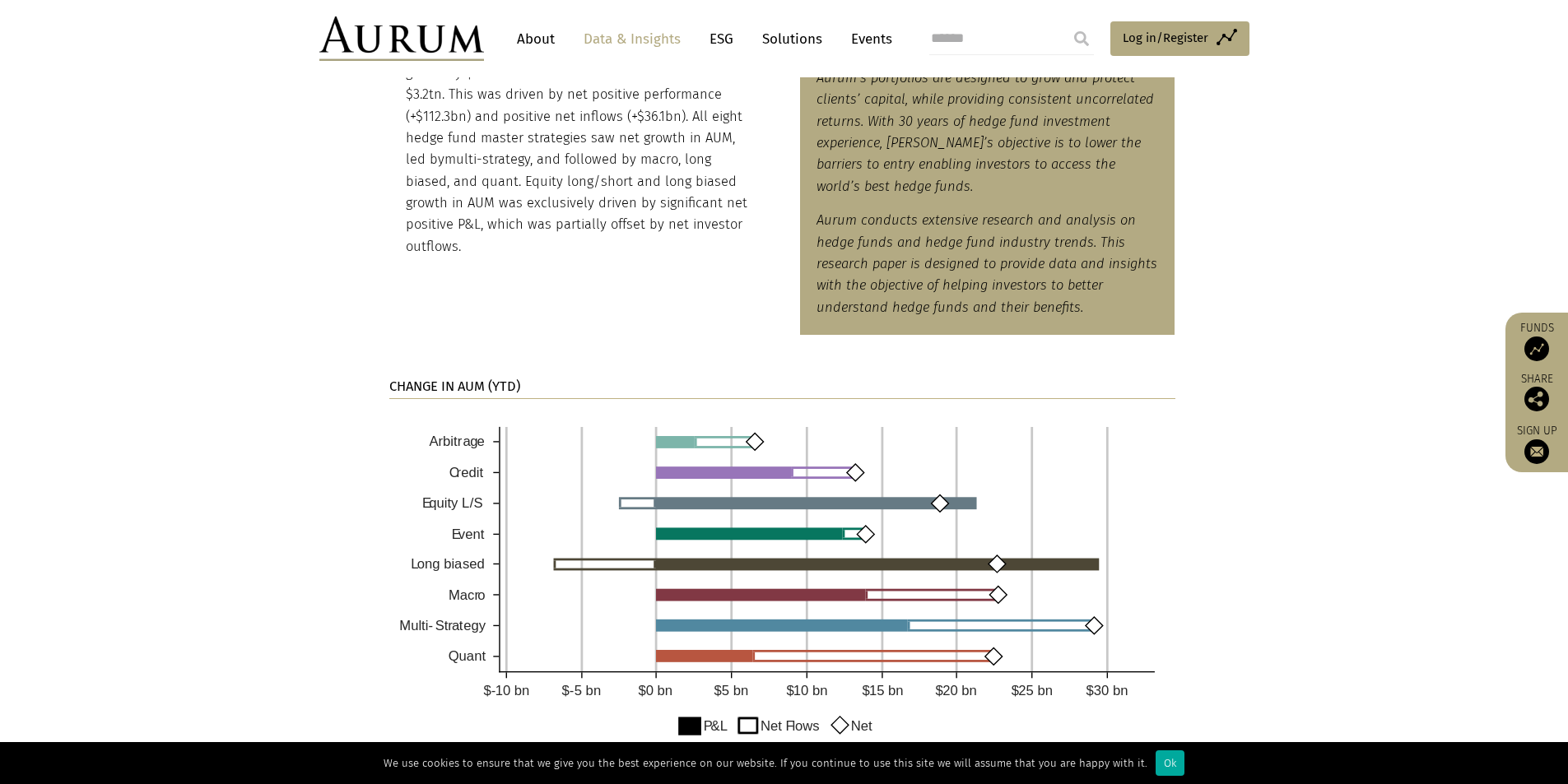
scroll to position [1235, 0]
